Goal: Check status: Check status

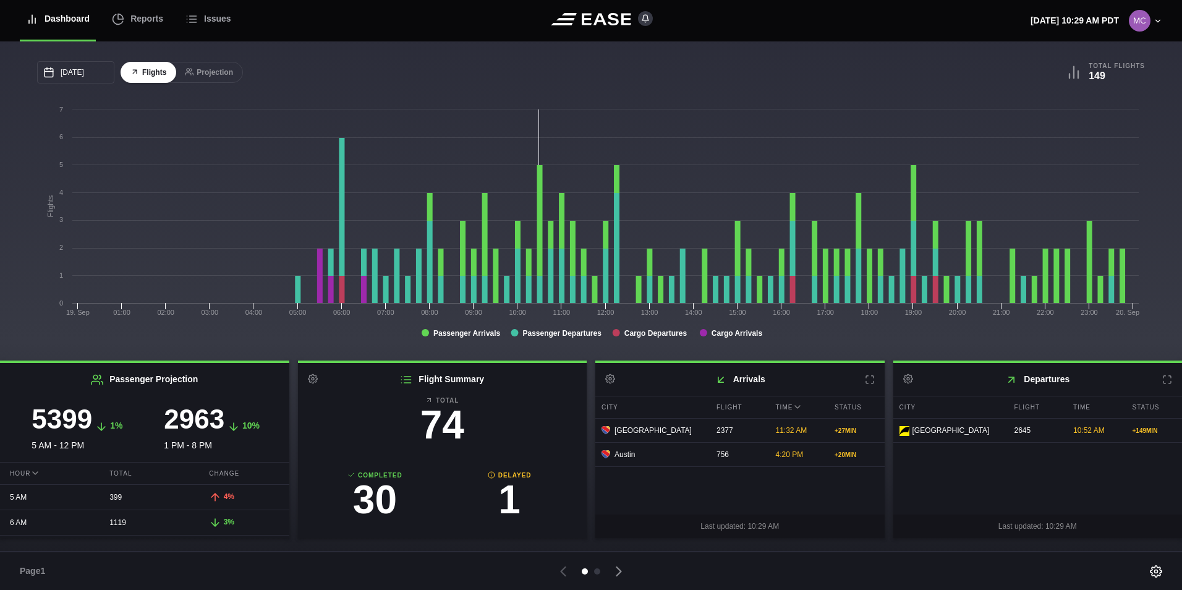
scroll to position [62, 0]
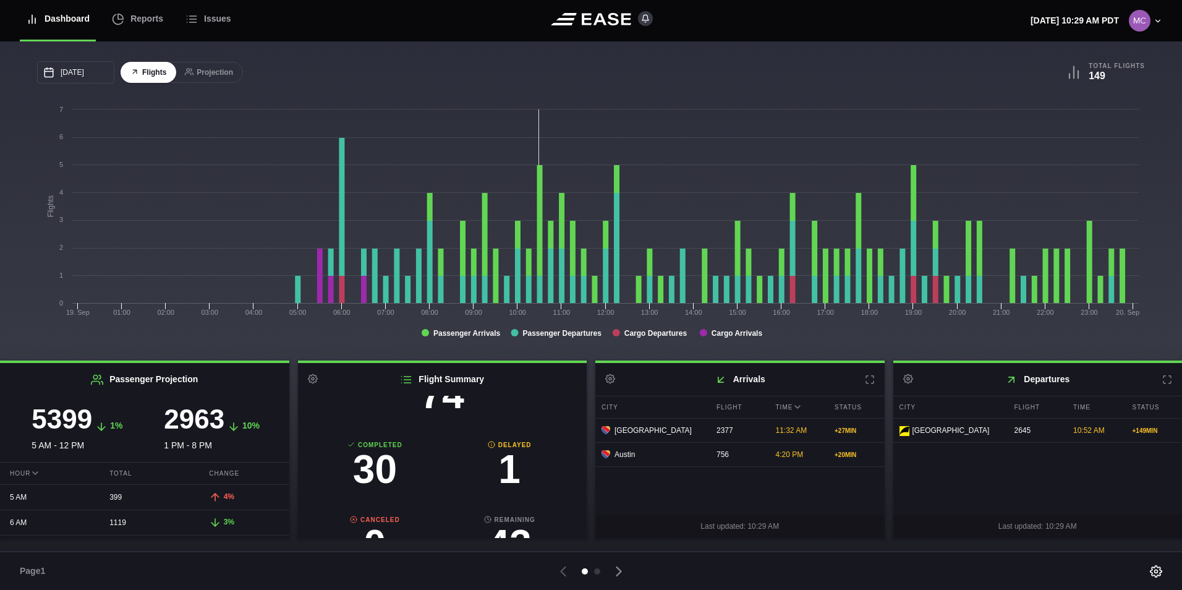
click at [508, 470] on h3 "1" at bounding box center [509, 470] width 135 height 40
select select "DELAYED"
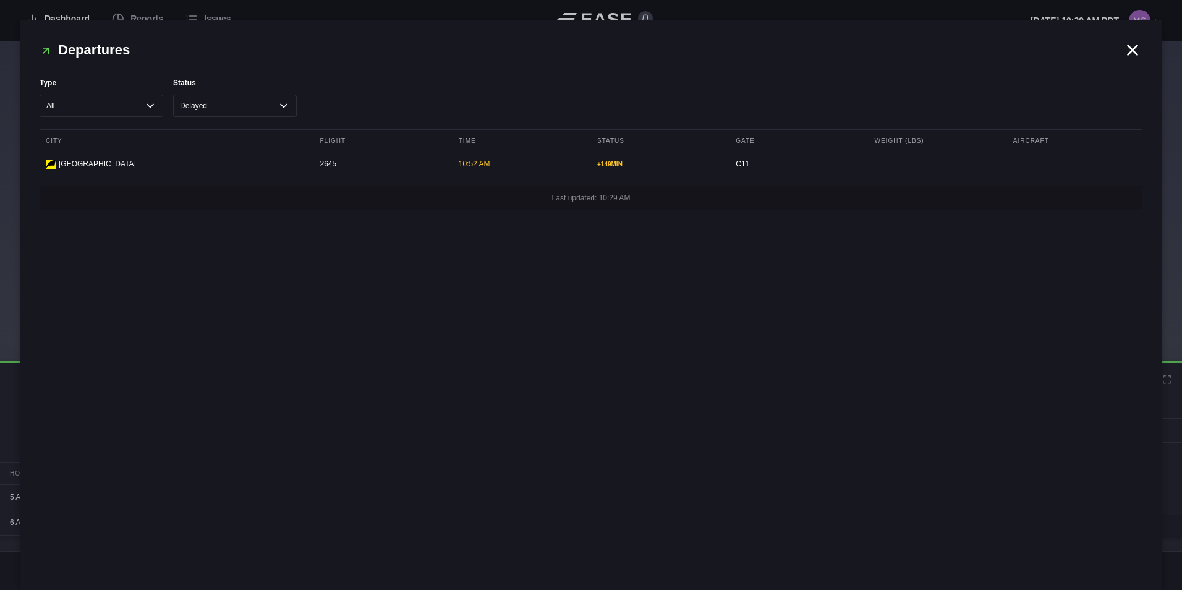
click at [1125, 54] on icon at bounding box center [1133, 50] width 19 height 19
